Goal: Task Accomplishment & Management: Manage account settings

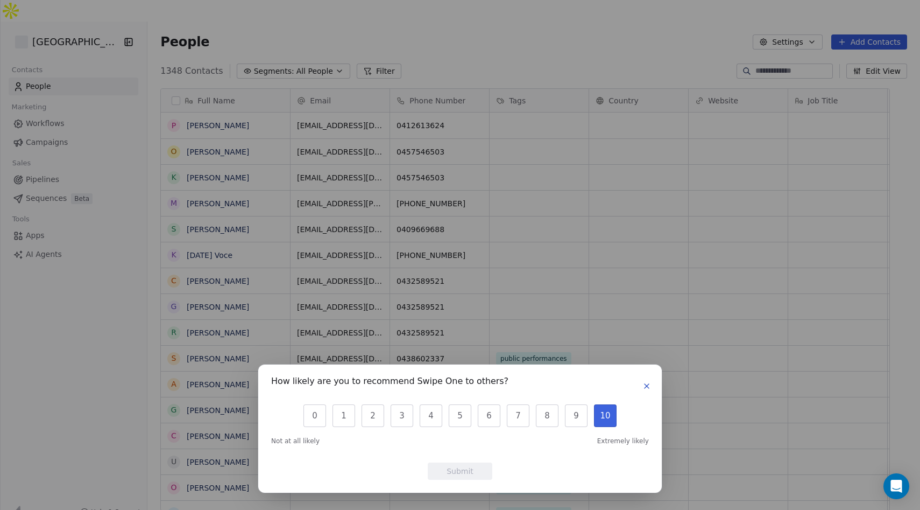
click at [605, 417] on button "10" at bounding box center [605, 415] width 23 height 23
click at [646, 385] on icon "button" at bounding box center [647, 386] width 4 height 4
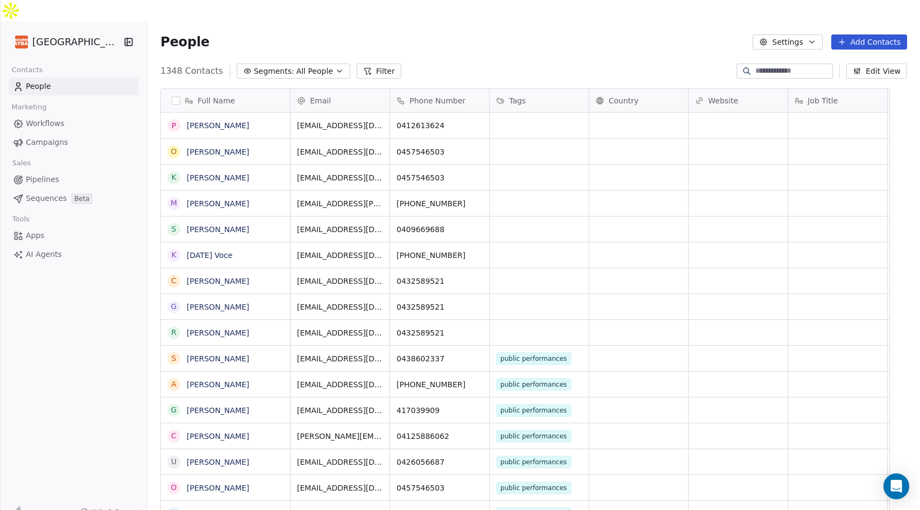
click at [47, 245] on link "AI Agents" at bounding box center [74, 254] width 130 height 18
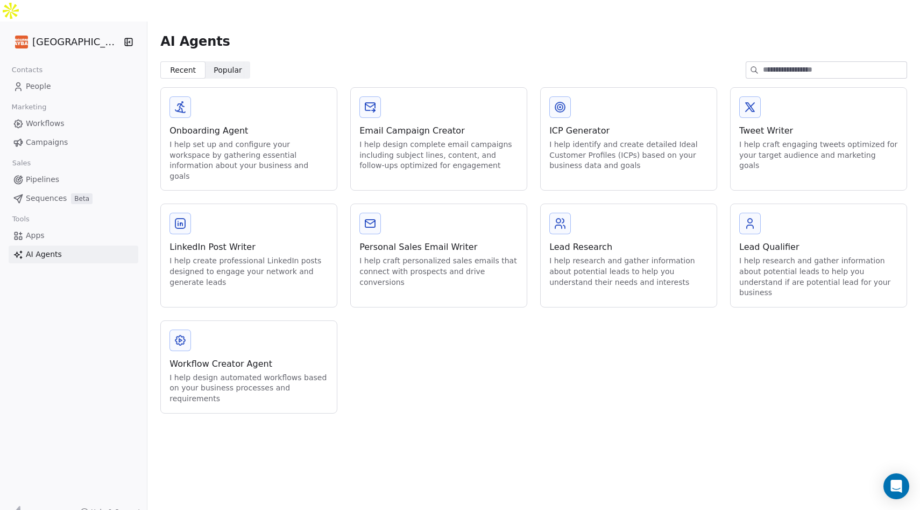
click at [51, 174] on span "Pipelines" at bounding box center [42, 179] width 33 height 11
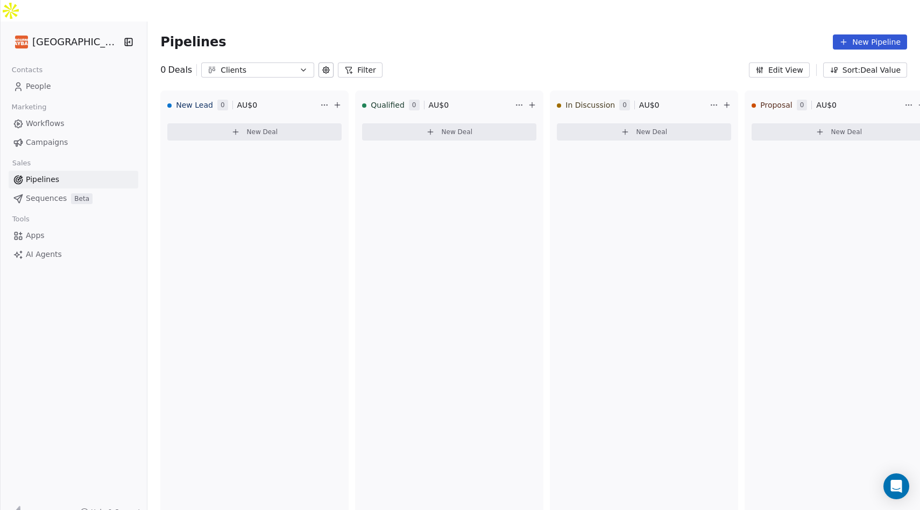
click at [46, 81] on span "People" at bounding box center [38, 86] width 25 height 11
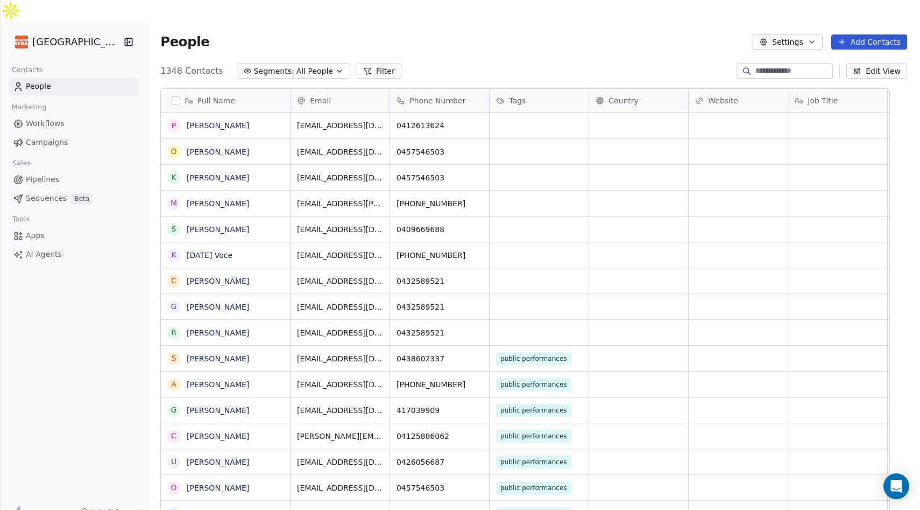
click at [119, 19] on html "Melbourne Playback Theatre Contacts People Marketing Workflows Campaigns Sales …" at bounding box center [460, 265] width 920 height 531
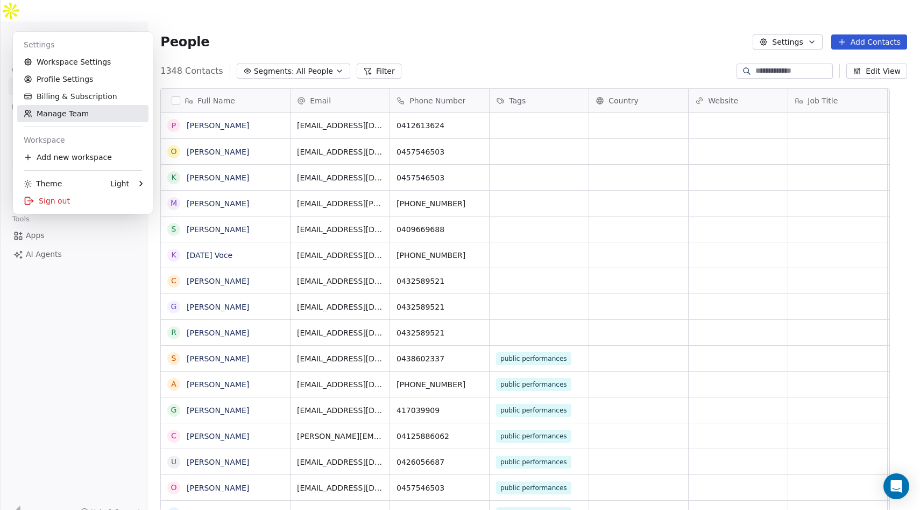
click at [89, 117] on link "Manage Team" at bounding box center [82, 113] width 131 height 17
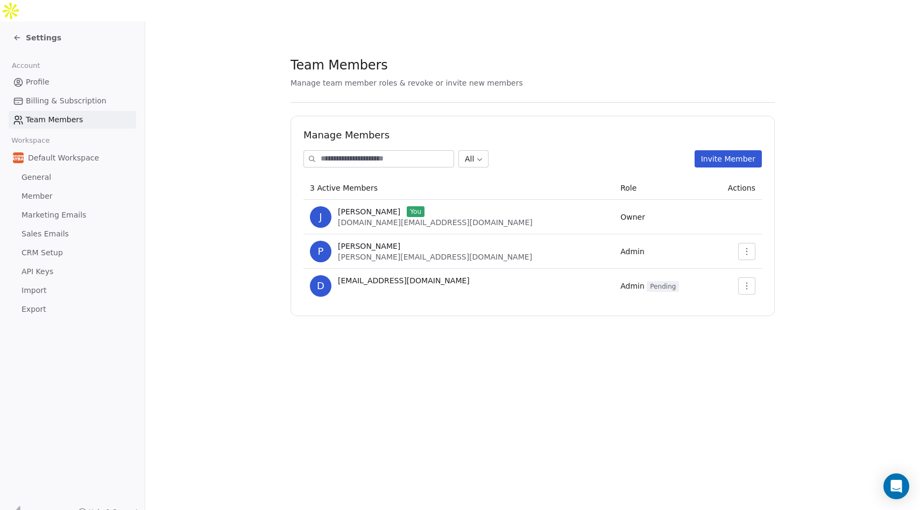
click at [647, 281] on span "Pending" at bounding box center [663, 286] width 32 height 11
click at [747, 282] on icon "button" at bounding box center [746, 285] width 1 height 7
click at [808, 249] on section "Team Members Manage team member roles & revoke or invite new members Manage Mem…" at bounding box center [532, 186] width 775 height 329
click at [753, 277] on button "button" at bounding box center [746, 285] width 17 height 17
click at [661, 330] on div "Team Members Manage team member roles & revoke or invite new members Manage Mem…" at bounding box center [532, 277] width 775 height 510
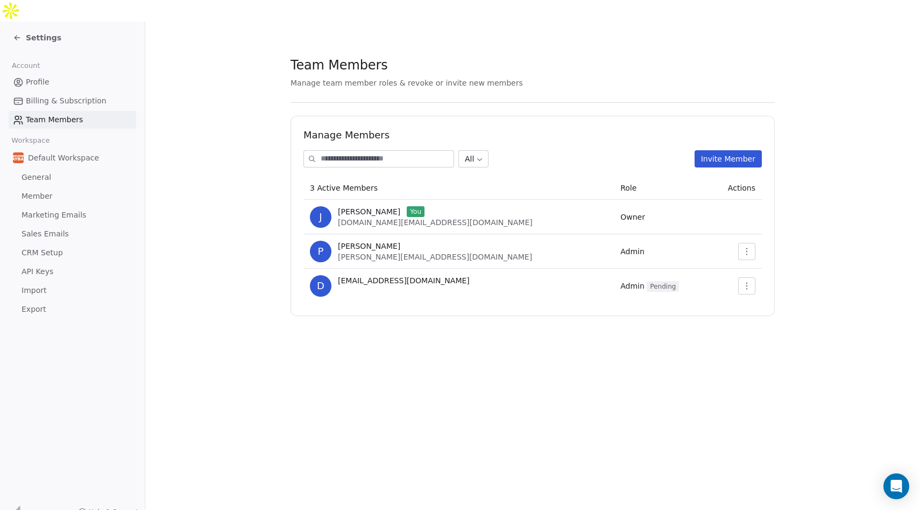
click at [430, 151] on input at bounding box center [387, 159] width 133 height 16
click at [714, 150] on button "Invite Member" at bounding box center [728, 158] width 67 height 17
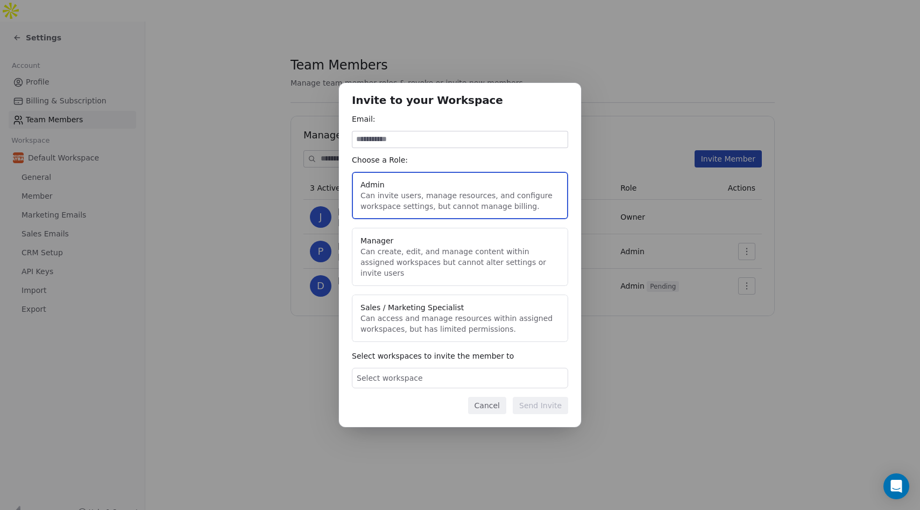
click at [489, 145] on input at bounding box center [459, 139] width 215 height 16
type input "**********"
click at [468, 373] on div "Select workspace" at bounding box center [460, 378] width 216 height 20
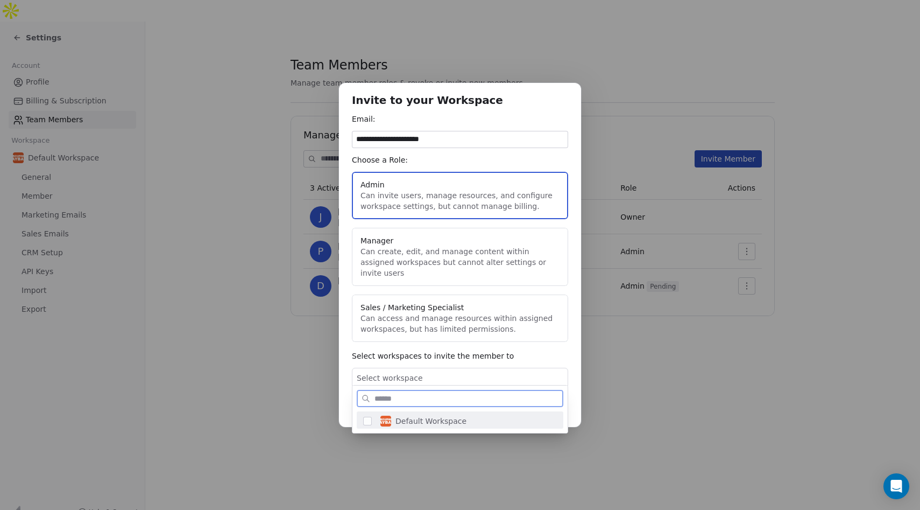
click at [449, 421] on span "Default Workspace" at bounding box center [431, 420] width 71 height 11
click at [518, 123] on div "**********" at bounding box center [460, 255] width 920 height 344
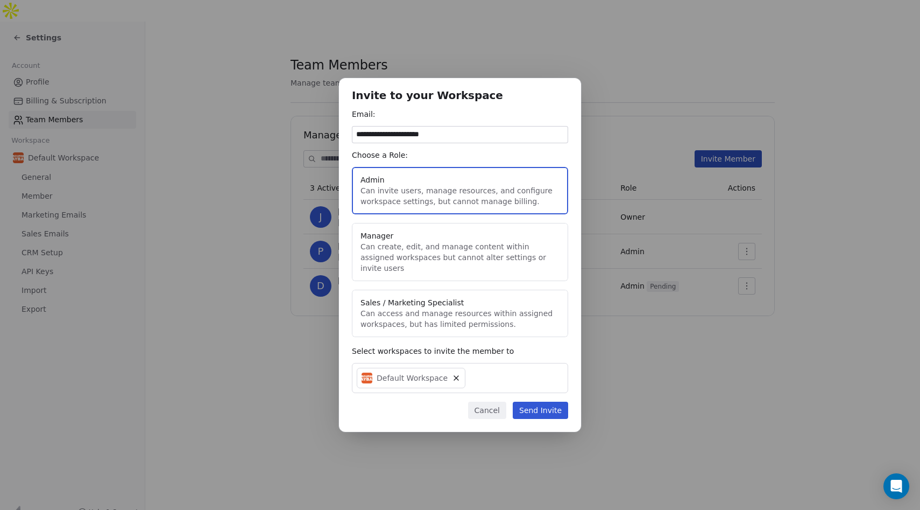
click at [542, 408] on button "Send Invite" at bounding box center [540, 409] width 55 height 17
